Goal: Task Accomplishment & Management: Use online tool/utility

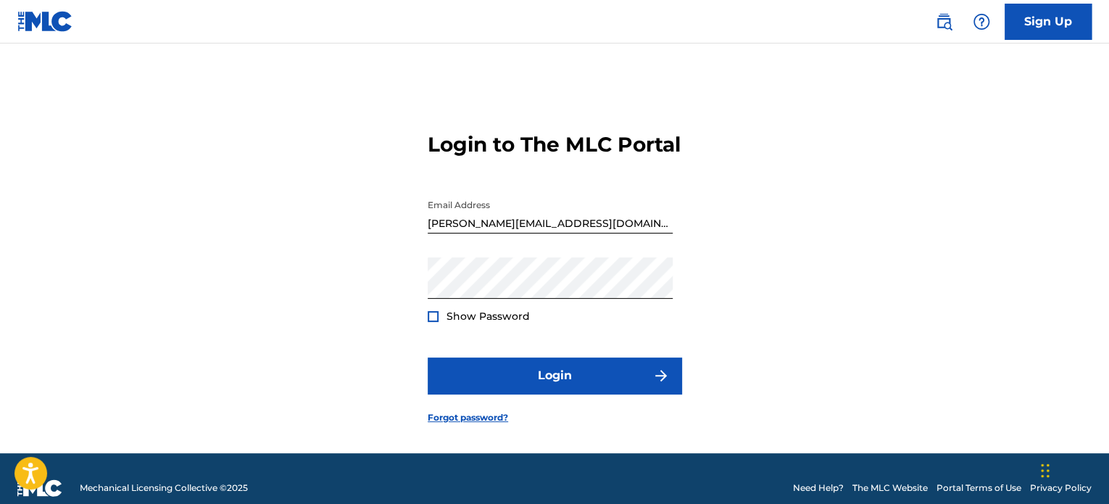
click at [499, 323] on span "Show Password" at bounding box center [487, 315] width 83 height 13
click at [425, 330] on div "Login to The MLC Portal Email Address [EMAIL_ADDRESS][DOMAIN_NAME] Password Sho…" at bounding box center [554, 266] width 1015 height 373
click at [435, 322] on div at bounding box center [433, 316] width 11 height 11
click at [493, 394] on button "Login" at bounding box center [555, 375] width 254 height 36
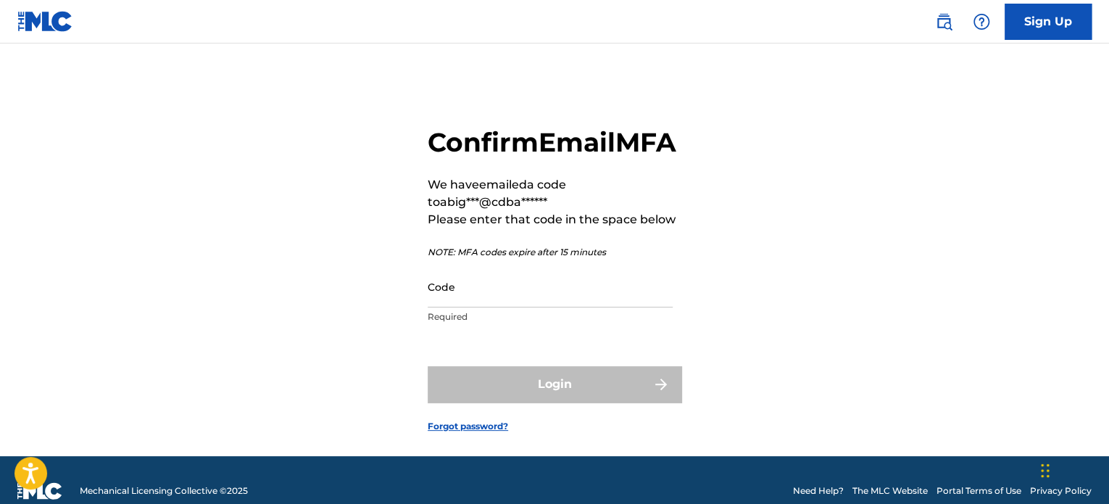
click at [475, 307] on input "Code" at bounding box center [550, 286] width 245 height 41
click at [10, 324] on main "Confirm Email MFA We have emailed a code to abig***@cdba****** Please enter tha…" at bounding box center [554, 249] width 1109 height 412
click at [497, 307] on input "Code" at bounding box center [550, 286] width 245 height 41
paste input "607776"
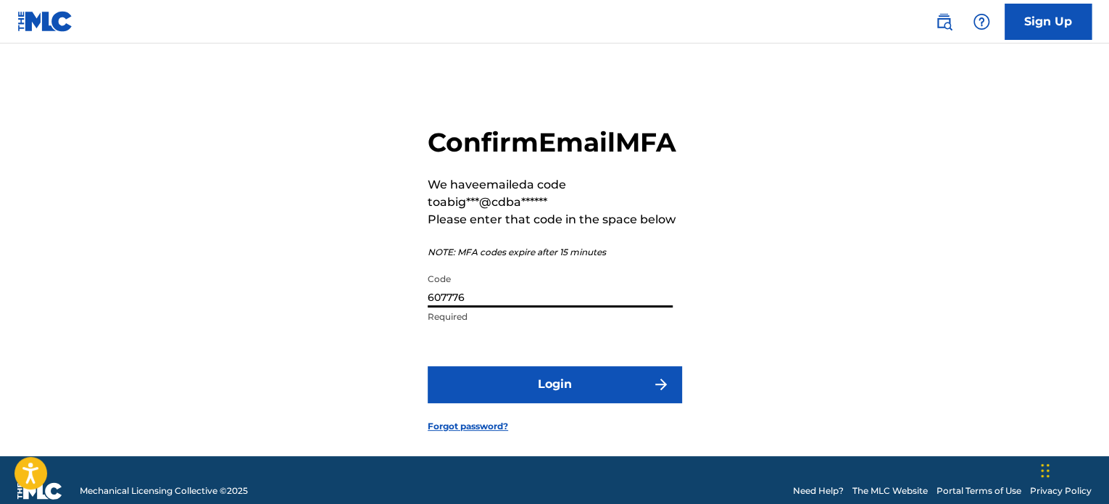
type input "607776"
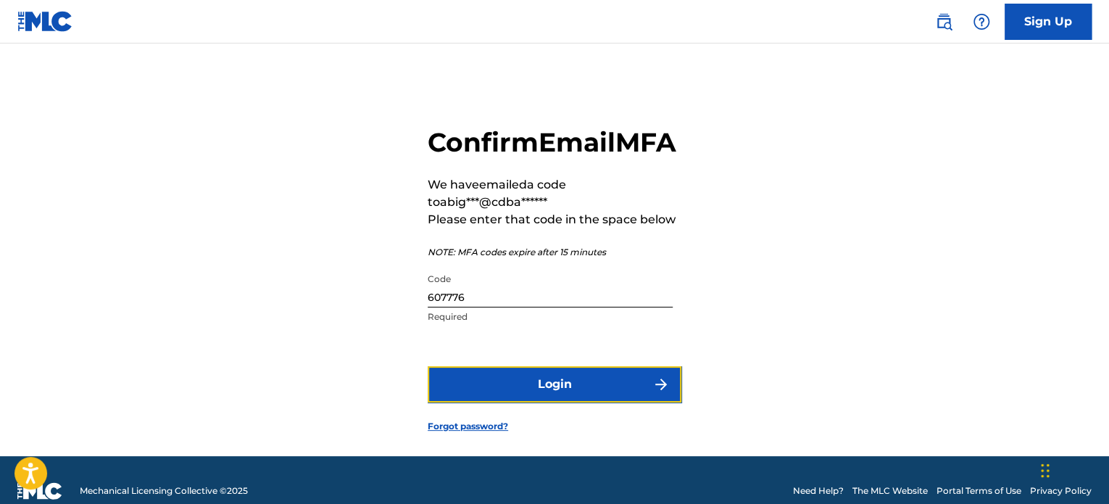
click at [536, 402] on button "Login" at bounding box center [555, 384] width 254 height 36
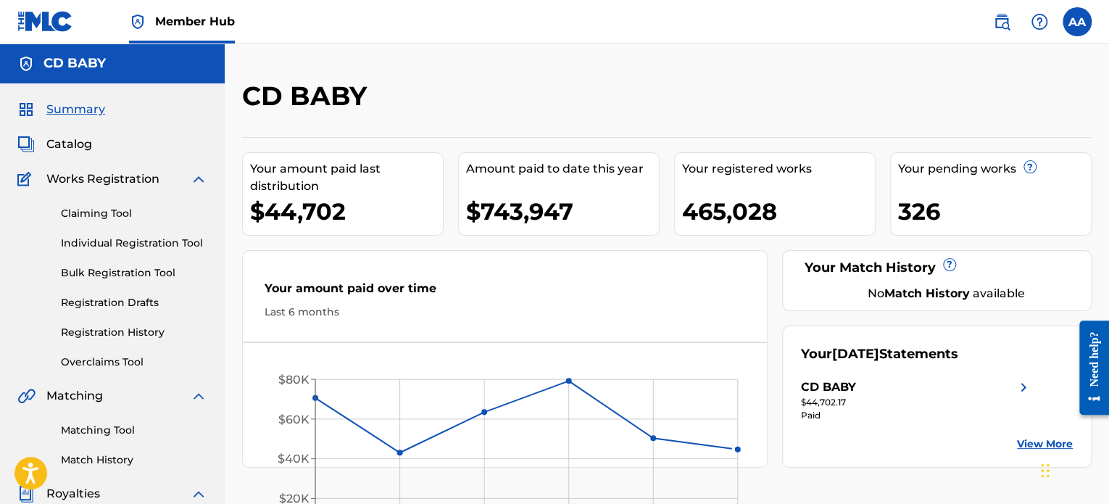
click at [99, 367] on link "Overclaims Tool" at bounding box center [134, 361] width 146 height 15
